Goal: Task Accomplishment & Management: Manage account settings

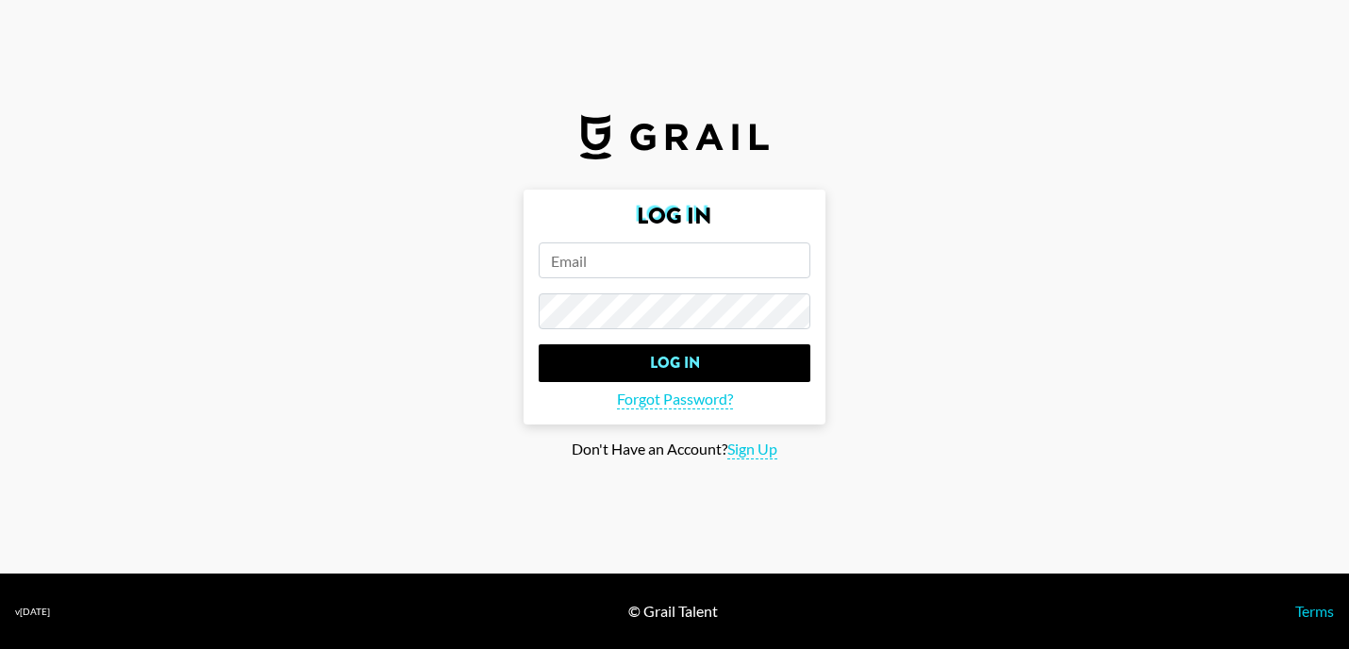
click at [625, 265] on input "email" at bounding box center [675, 260] width 272 height 36
click at [744, 453] on span "Sign Up" at bounding box center [752, 450] width 50 height 20
type input "Sign Up"
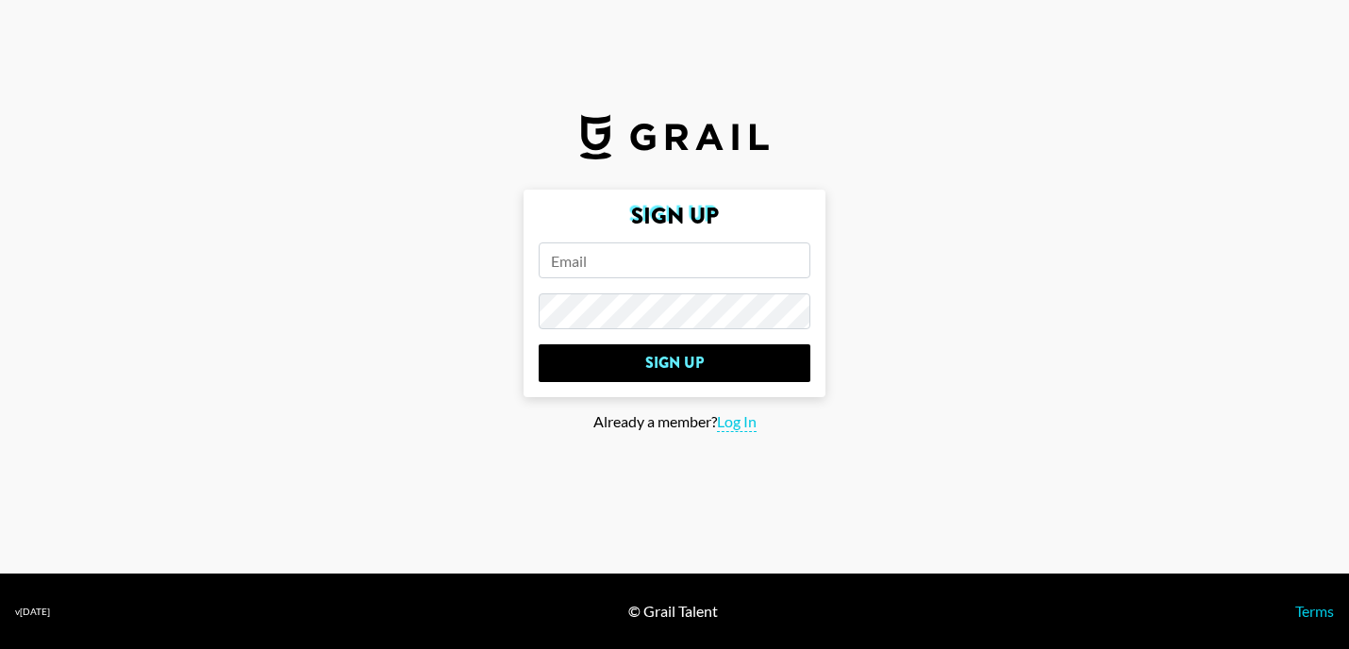
click at [608, 253] on input "email" at bounding box center [675, 260] width 272 height 36
type input "[PERSON_NAME][EMAIL_ADDRESS][PERSON_NAME][DOMAIN_NAME]"
click at [403, 322] on main "Sign Up [PERSON_NAME][EMAIL_ADDRESS][PERSON_NAME][DOMAIN_NAME] Sign Up Already …" at bounding box center [674, 325] width 1319 height 270
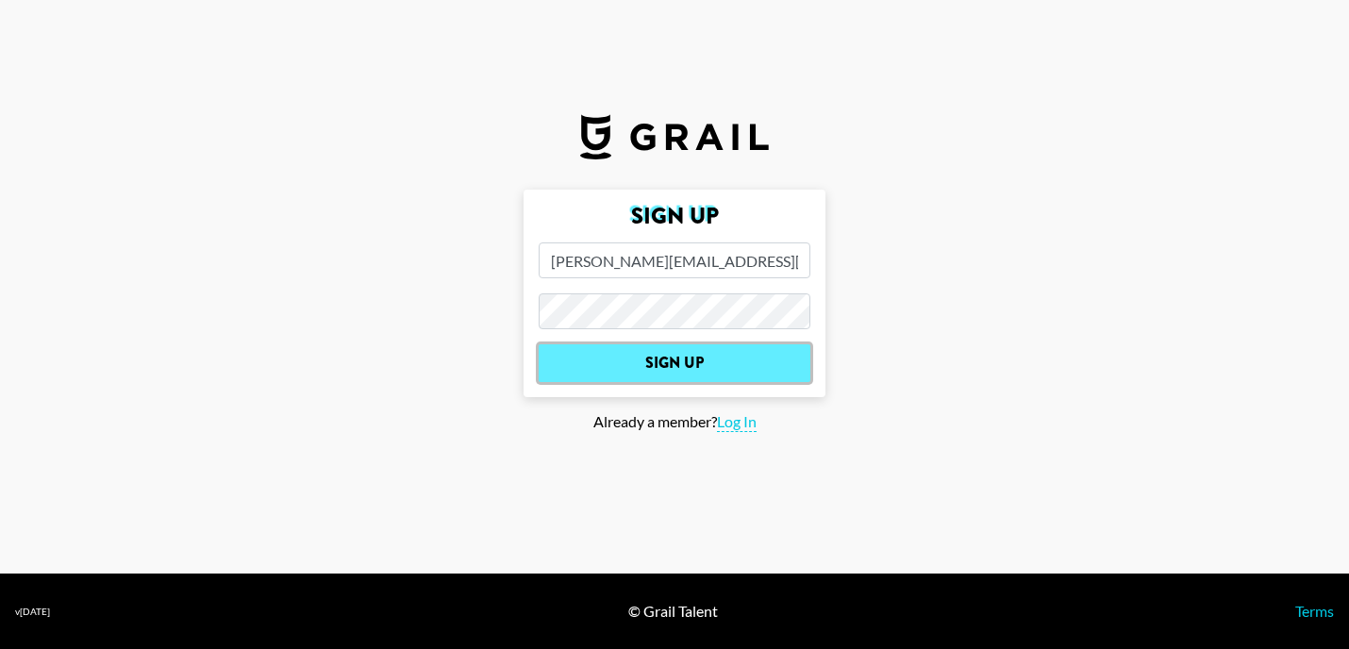
click at [654, 364] on input "Sign Up" at bounding box center [675, 363] width 272 height 38
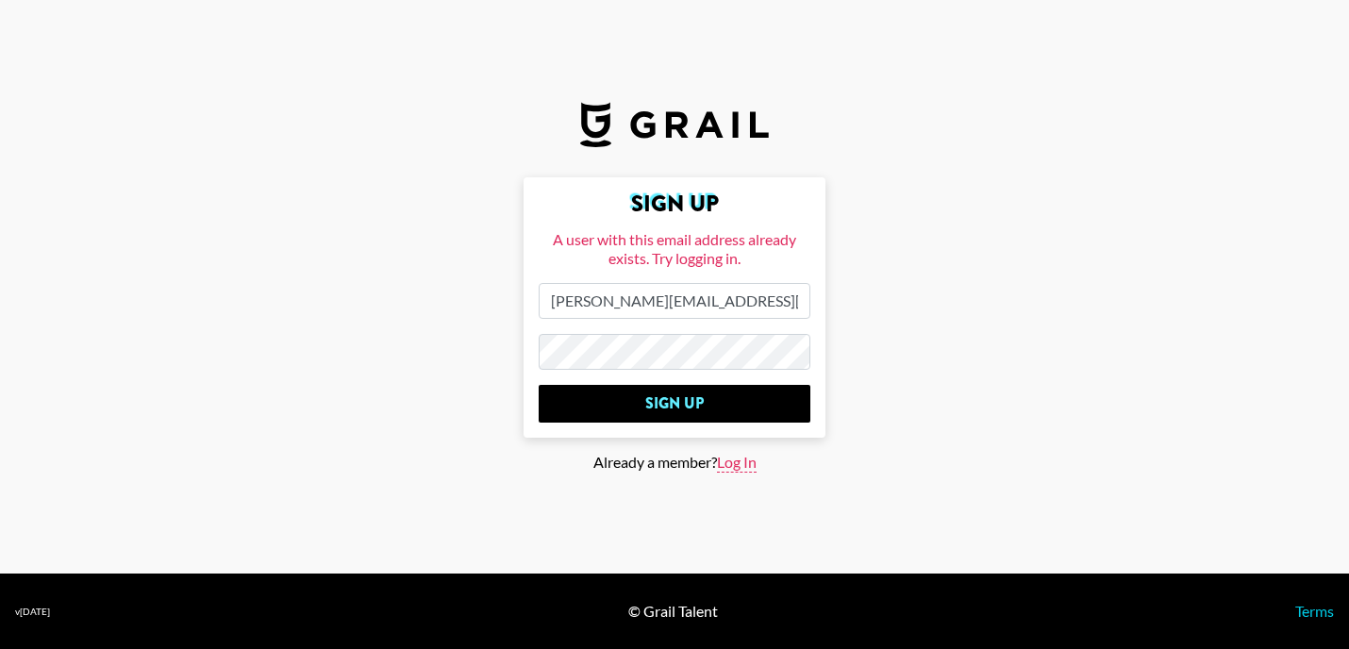
click at [748, 461] on span "Log In" at bounding box center [737, 463] width 40 height 20
type input "Log In"
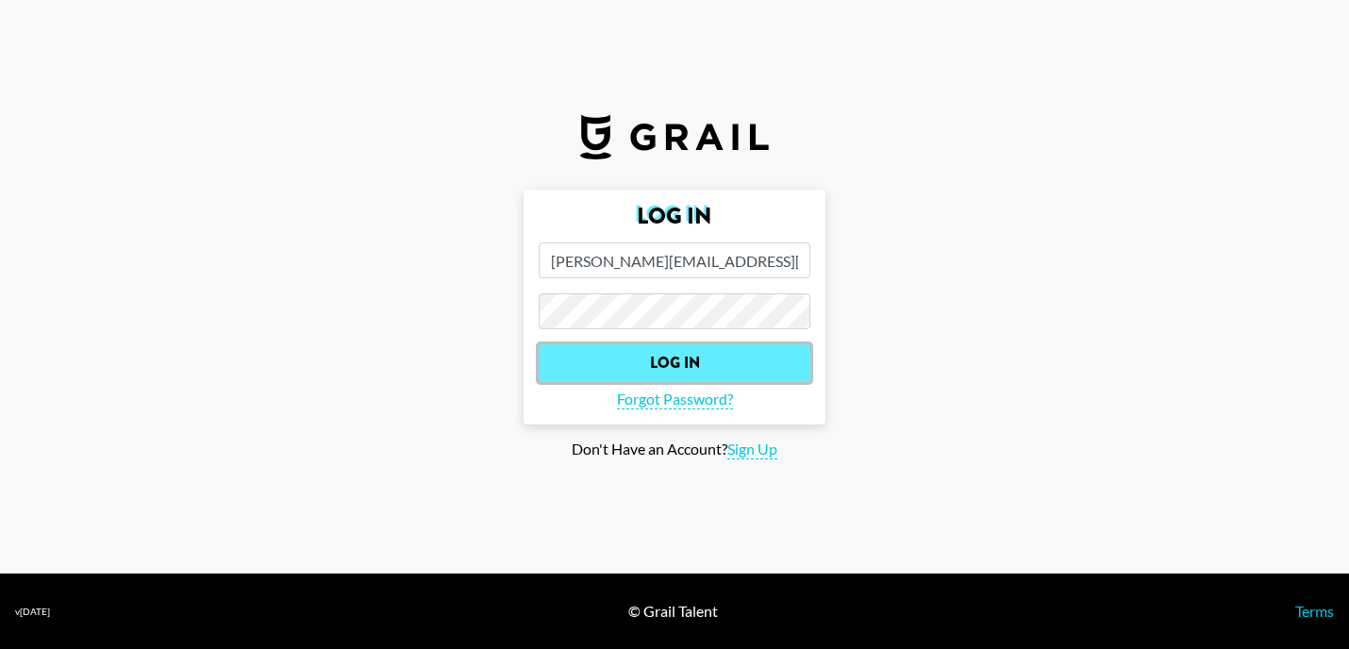
click at [700, 370] on input "Log In" at bounding box center [675, 363] width 272 height 38
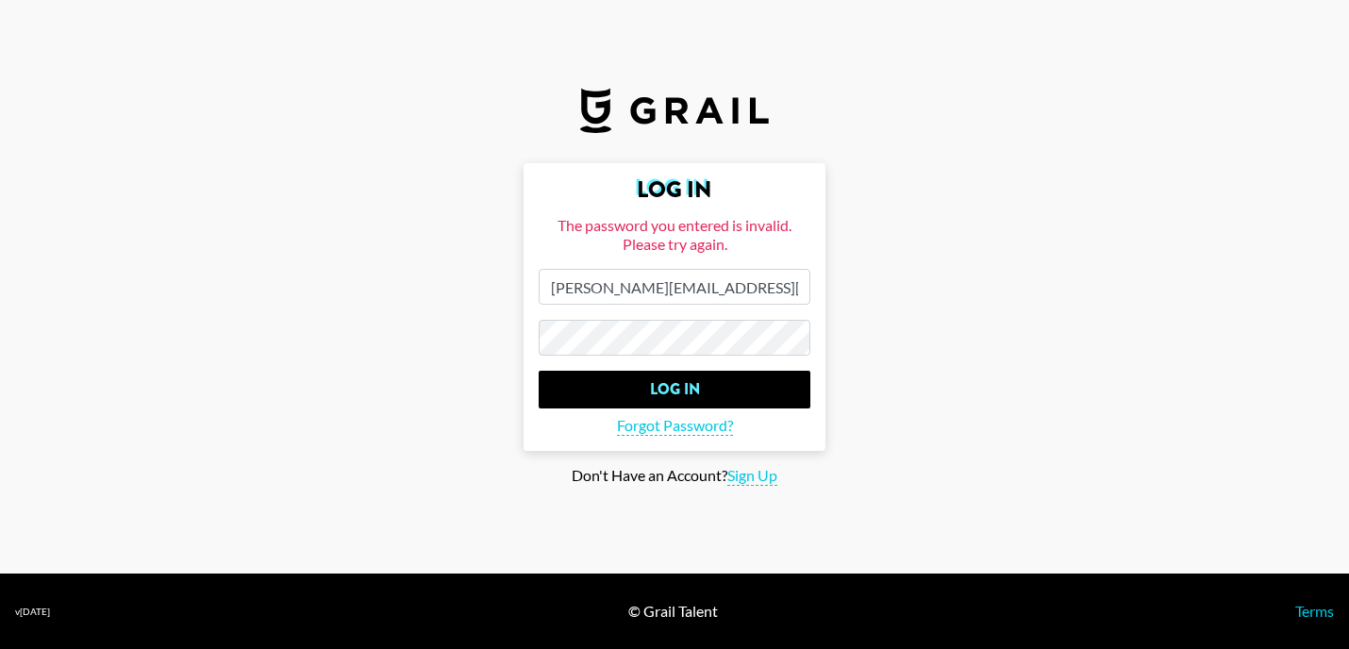
click at [483, 340] on main "Log In The password you entered is invalid. Please try again. [PERSON_NAME][EMA…" at bounding box center [674, 324] width 1319 height 323
click at [708, 420] on span "Forgot Password?" at bounding box center [675, 426] width 116 height 20
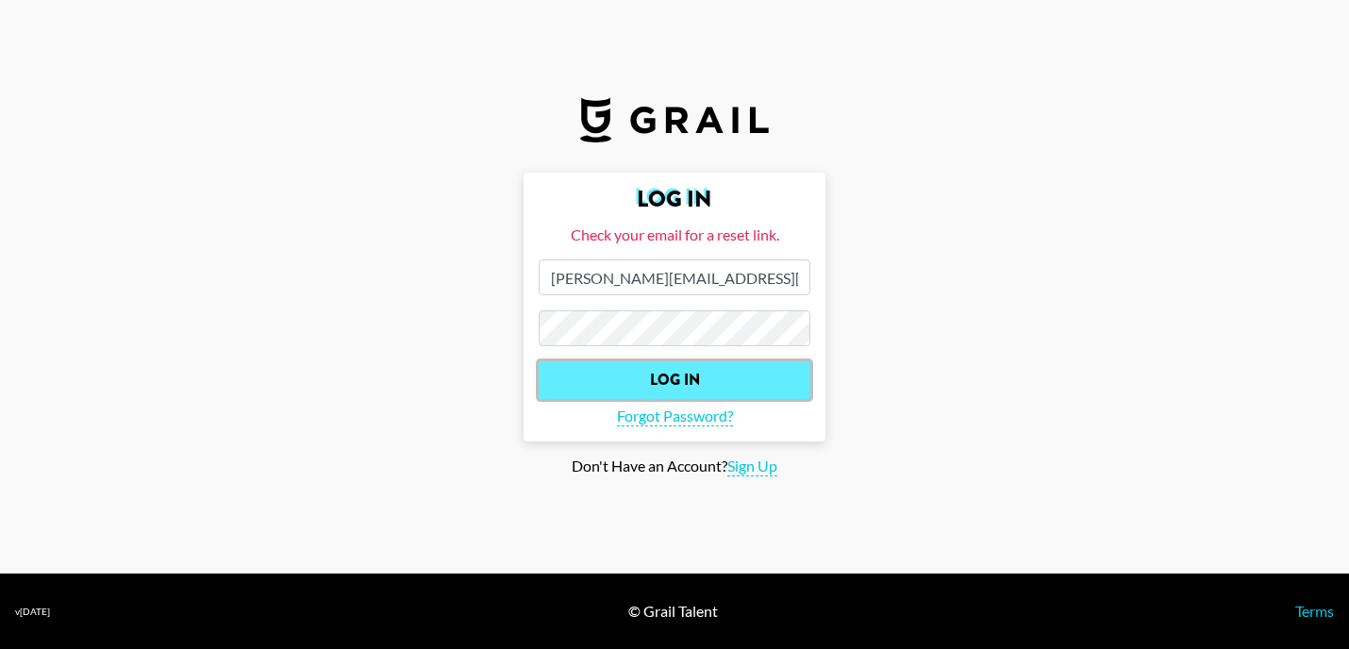
click at [691, 382] on input "Log In" at bounding box center [675, 380] width 272 height 38
